Goal: Task Accomplishment & Management: Use online tool/utility

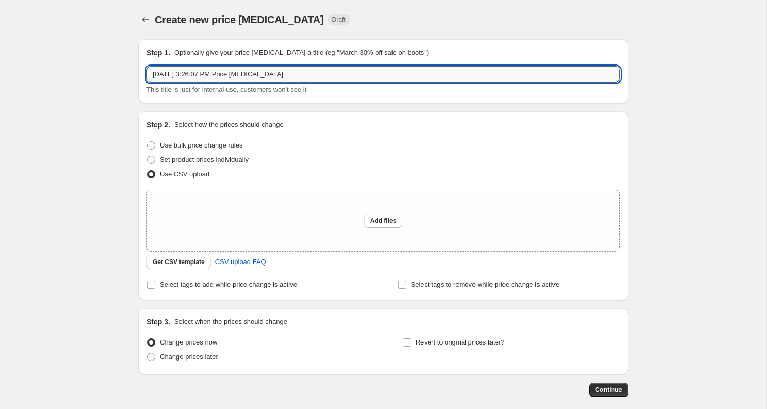
click at [312, 77] on input "[DATE] 3:26:07 PM Price [MEDICAL_DATA]" at bounding box center [384, 74] width 474 height 17
click at [196, 74] on input "New MDs - 10/25" at bounding box center [384, 74] width 474 height 17
click at [211, 75] on input "New MDs - 9/25" at bounding box center [384, 74] width 474 height 17
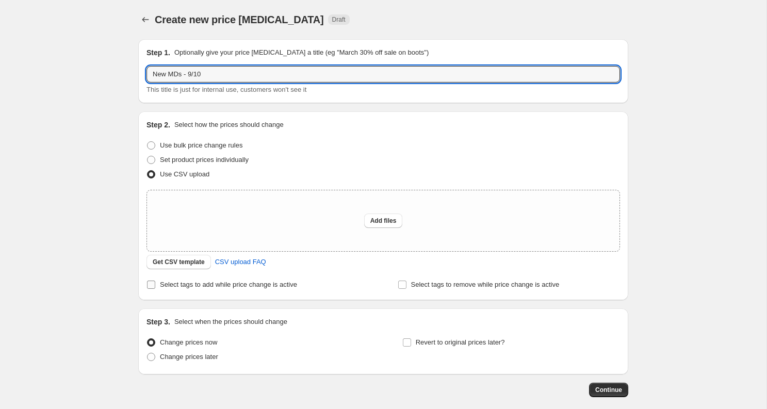
type input "New MDs - 9/10"
click at [275, 286] on span "Select tags to add while price change is active" at bounding box center [228, 285] width 137 height 8
click at [155, 286] on input "Select tags to add while price change is active" at bounding box center [151, 285] width 8 height 8
checkbox input "true"
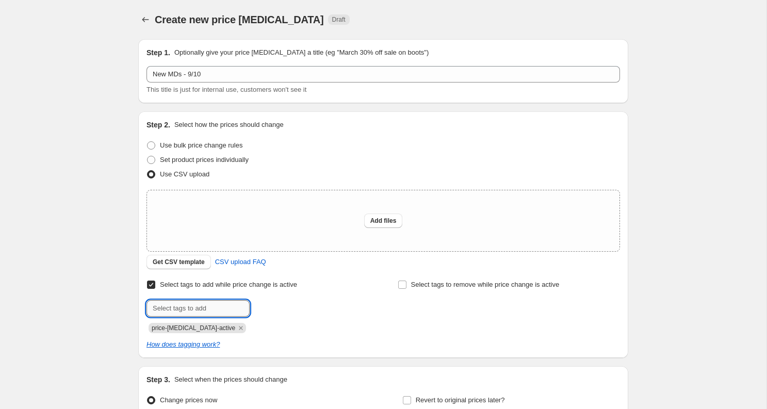
click at [226, 312] on input "text" at bounding box center [198, 308] width 103 height 17
type input "final"
click at [378, 217] on span "Add files" at bounding box center [383, 221] width 26 height 8
type input "C:\fakepath\newMDs_sept.10.25.csv"
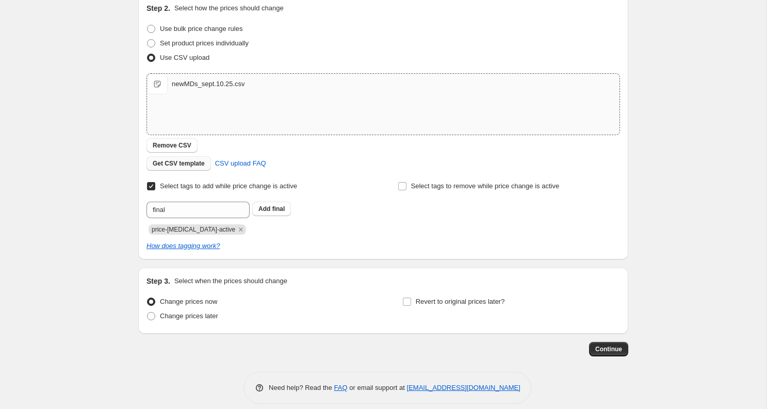
scroll to position [105, 0]
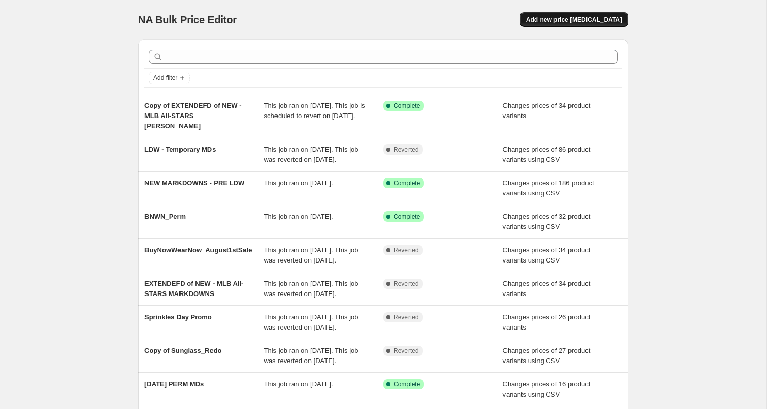
click at [558, 13] on button "Add new price [MEDICAL_DATA]" at bounding box center [574, 19] width 108 height 14
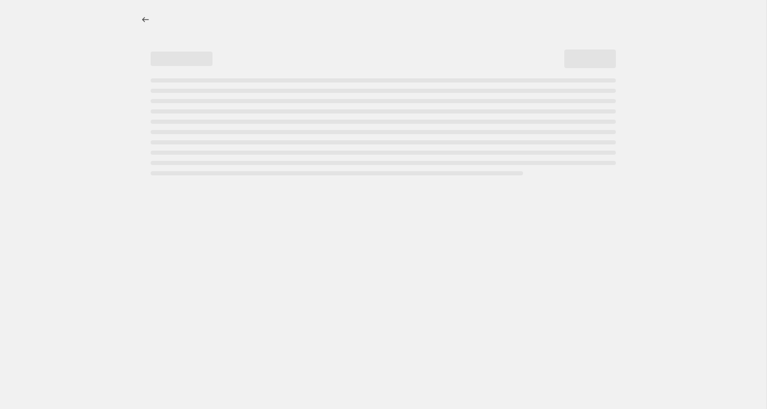
select select "percentage"
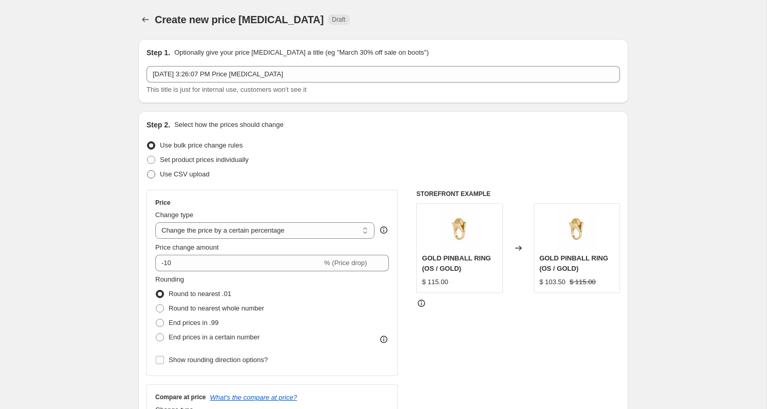
click at [196, 174] on span "Use CSV upload" at bounding box center [185, 174] width 50 height 8
click at [148, 171] on input "Use CSV upload" at bounding box center [147, 170] width 1 height 1
radio input "true"
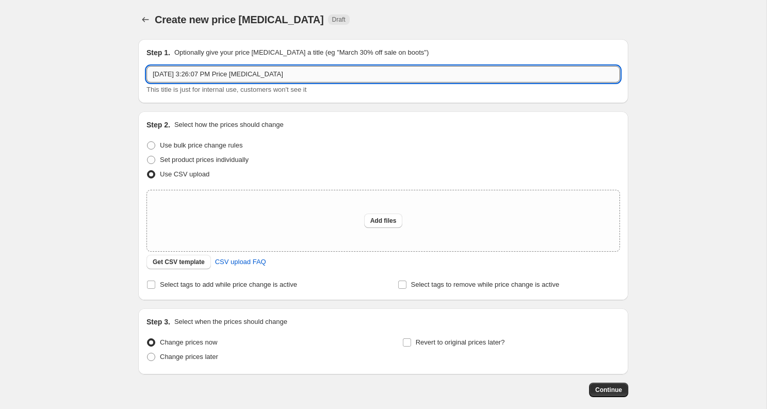
click at [213, 78] on input "[DATE] 3:26:07 PM Price [MEDICAL_DATA]" at bounding box center [384, 74] width 474 height 17
type input "New MDs - [DATE]"
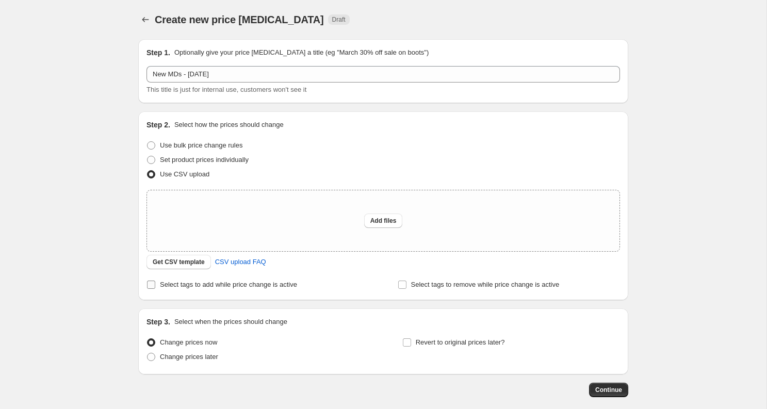
click at [176, 280] on span "Select tags to add while price change is active" at bounding box center [228, 285] width 137 height 10
click at [155, 281] on input "Select tags to add while price change is active" at bounding box center [151, 285] width 8 height 8
checkbox input "true"
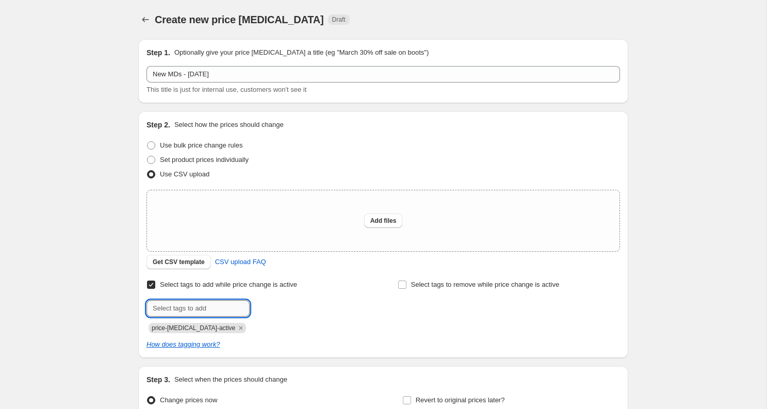
click at [190, 304] on input "text" at bounding box center [198, 308] width 103 height 17
type input "final"
click at [147, 111] on button "Submit" at bounding box center [161, 116] width 29 height 11
click at [389, 224] on span "Add files" at bounding box center [383, 221] width 26 height 8
type input "C:\fakepath\newMDs_sept.10.25.csv"
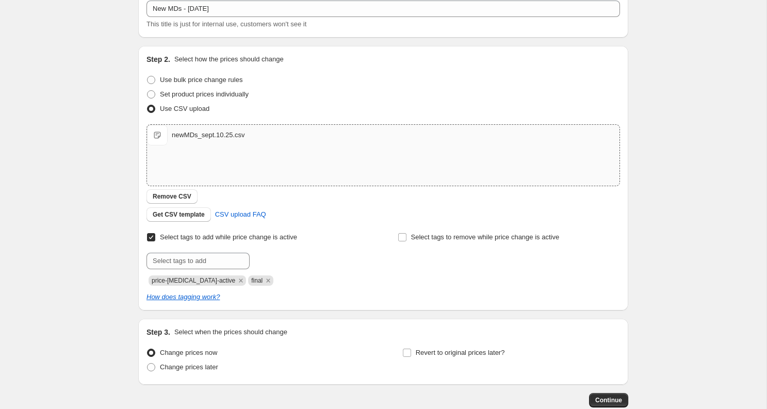
scroll to position [86, 0]
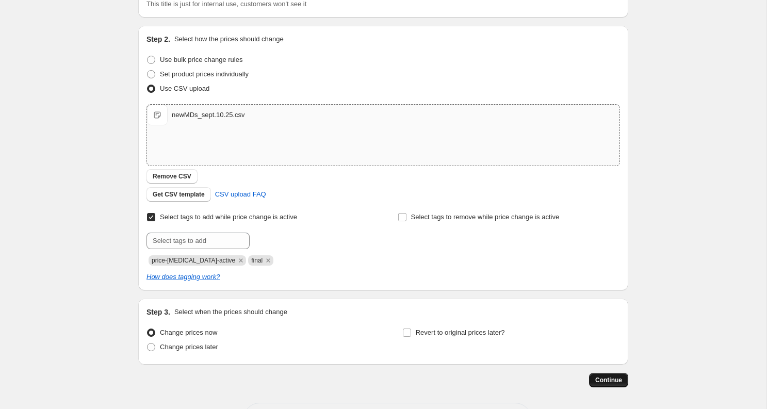
click at [615, 379] on span "Continue" at bounding box center [608, 380] width 27 height 8
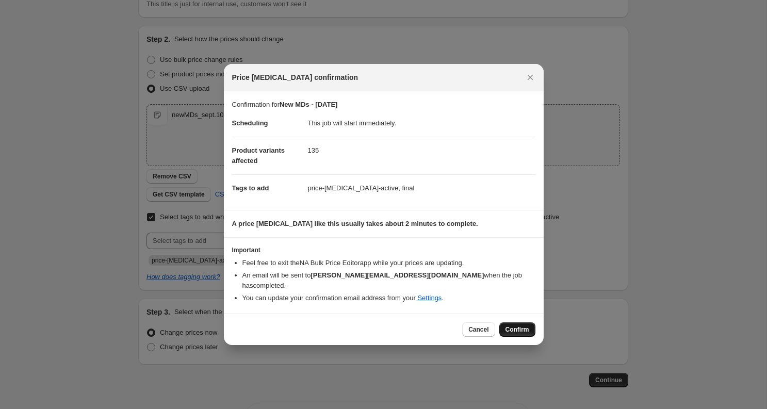
click at [515, 326] on span "Confirm" at bounding box center [518, 330] width 24 height 8
